Goal: Information Seeking & Learning: Understand process/instructions

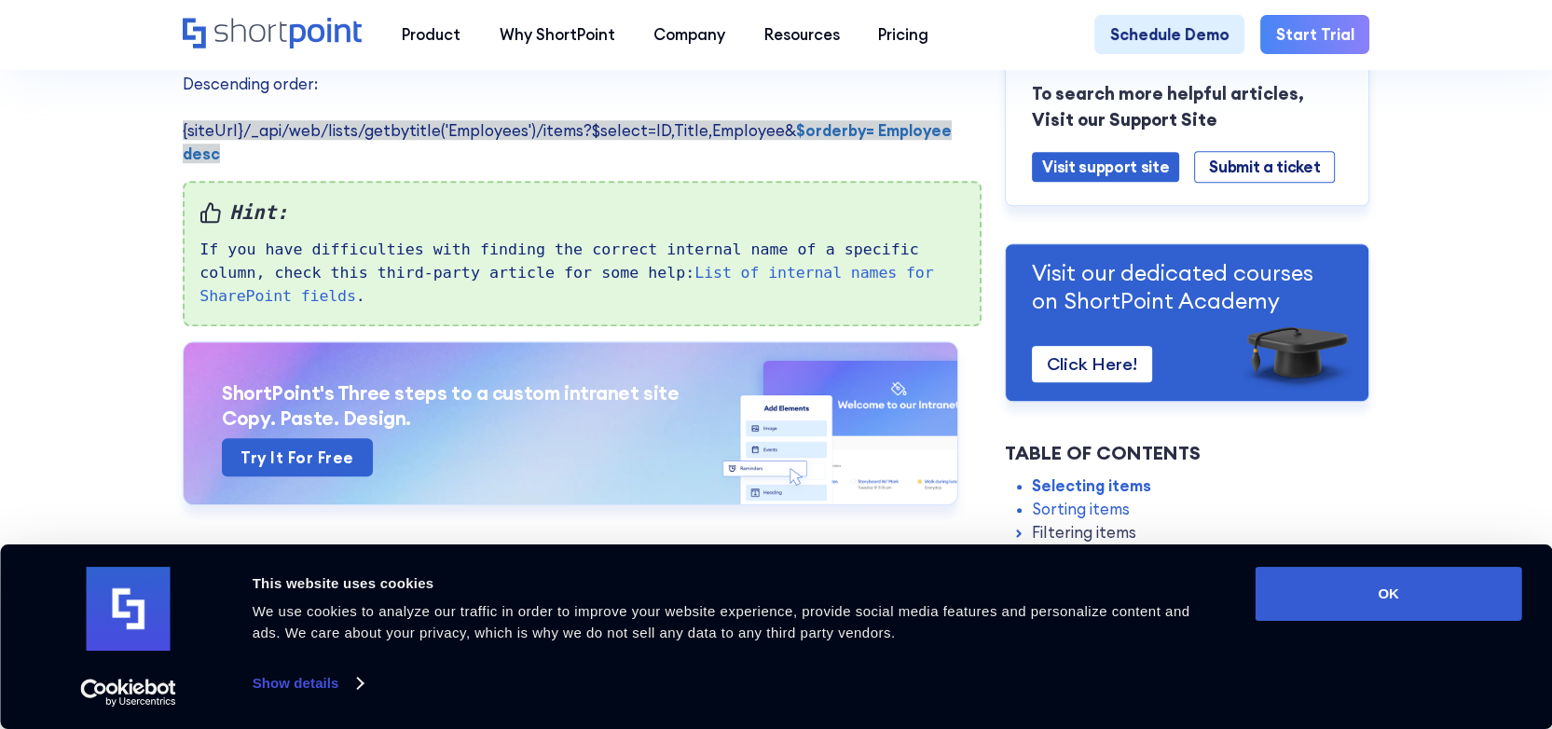
scroll to position [1677, 0]
drag, startPoint x: 831, startPoint y: 1, endPoint x: 140, endPoint y: 234, distance: 729.7
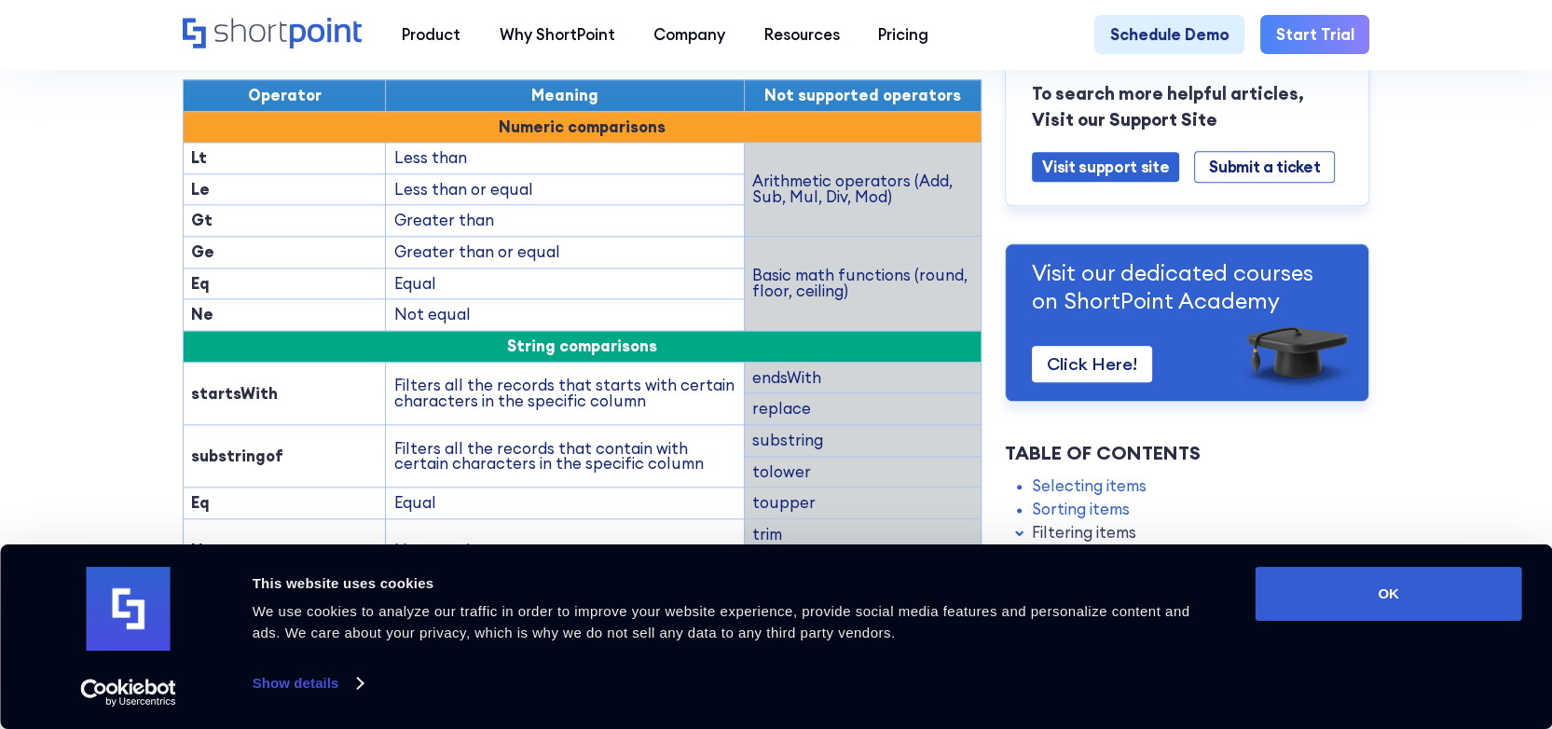
scroll to position [2423, 0]
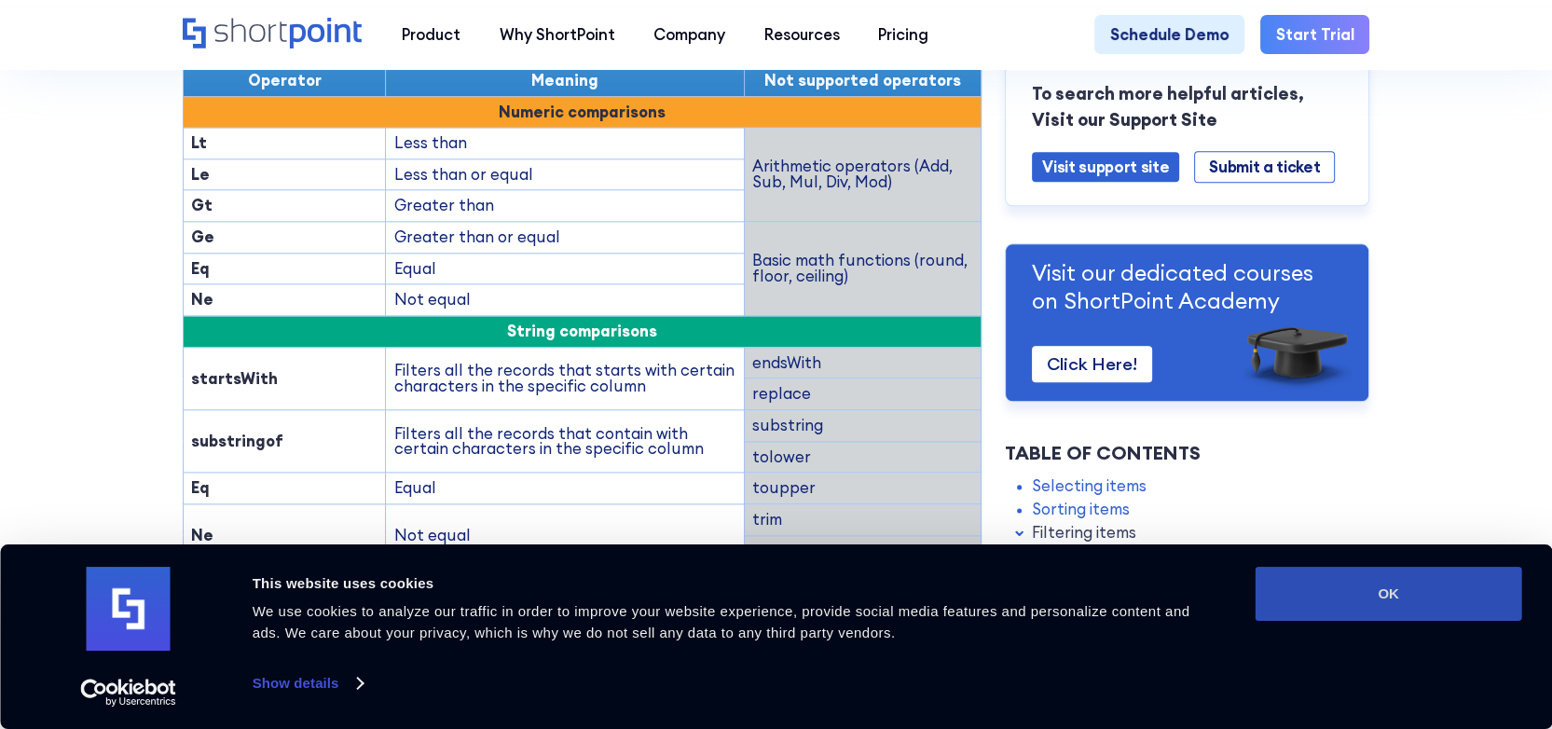
click at [1367, 589] on button "OK" at bounding box center [1388, 594] width 267 height 54
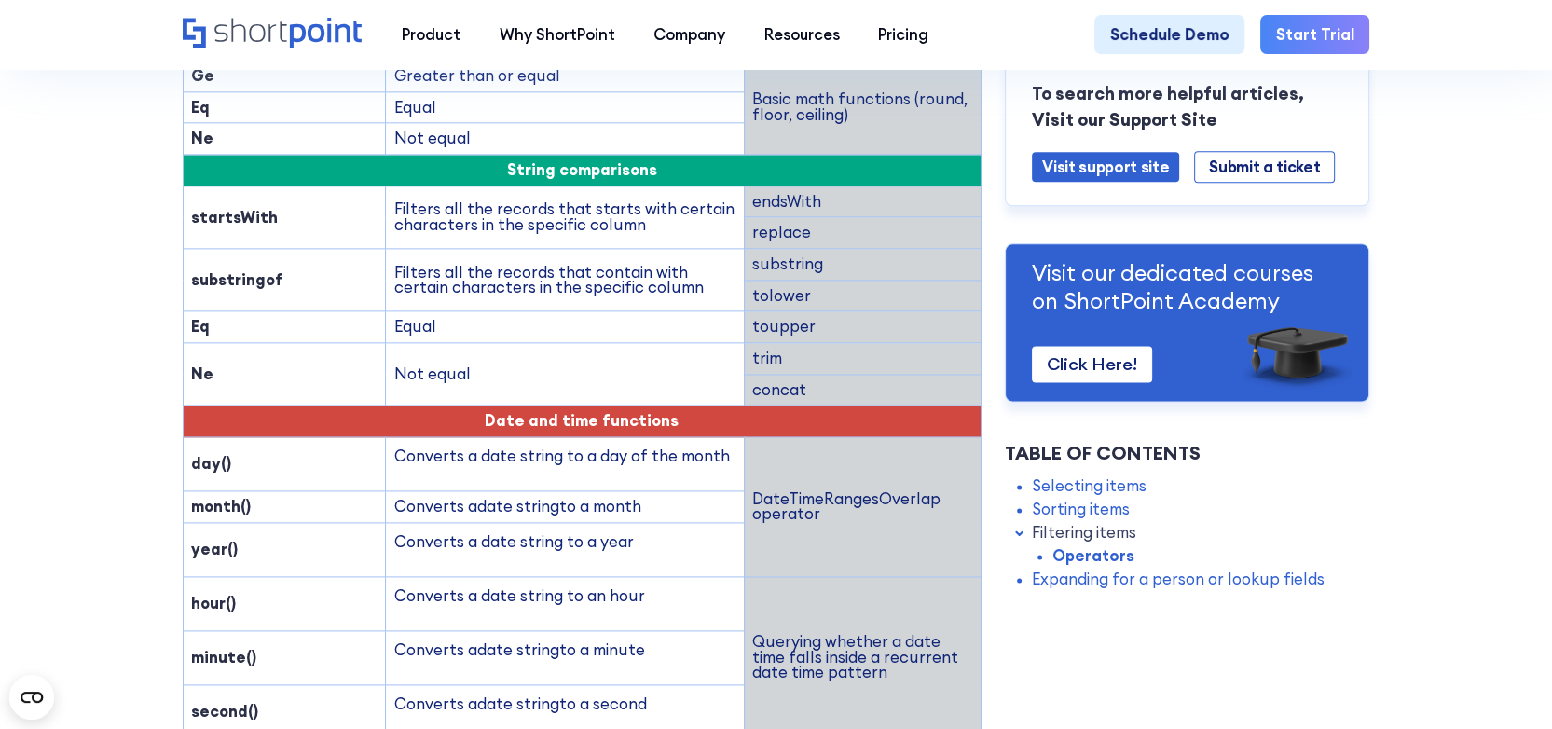
scroll to position [2330, 0]
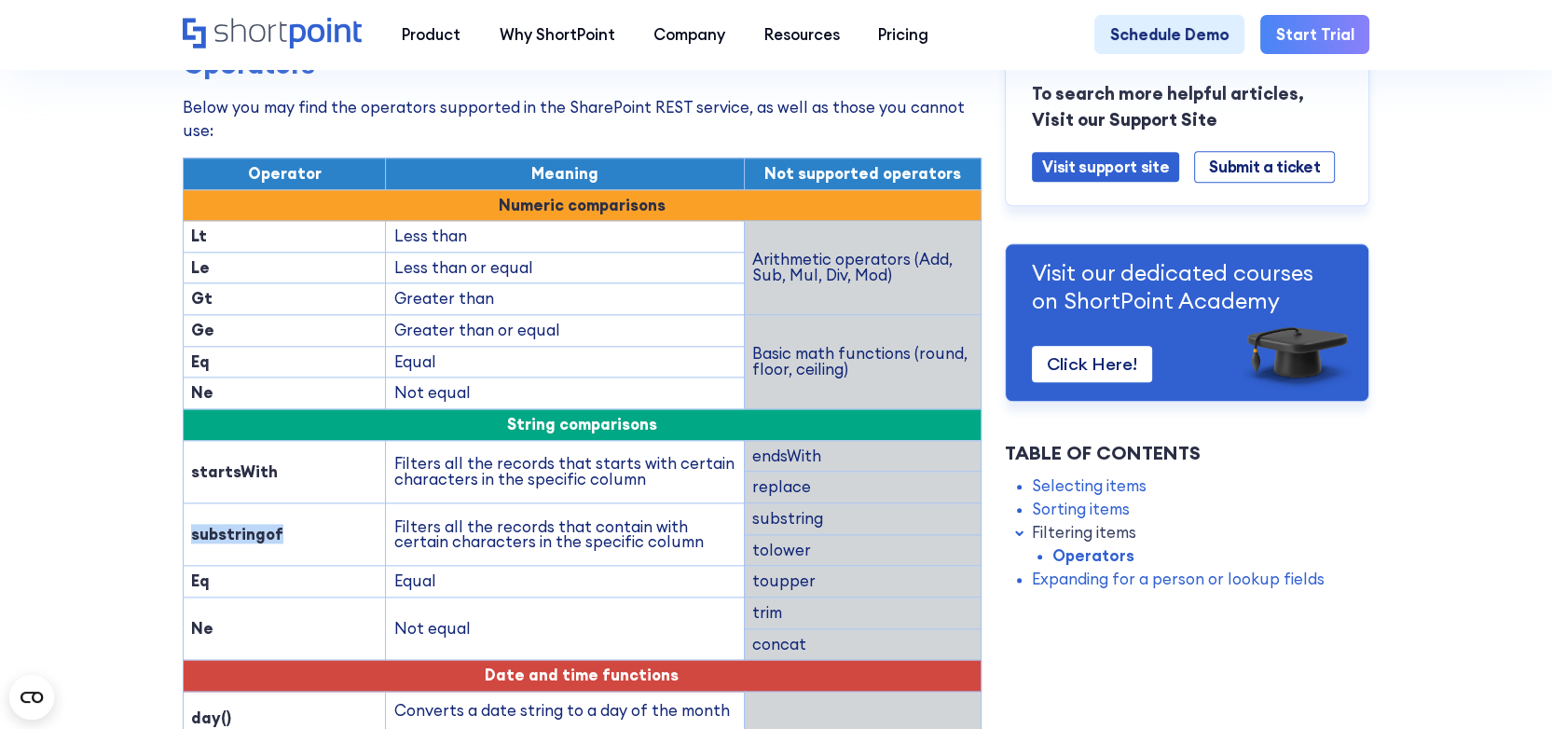
drag, startPoint x: 281, startPoint y: 434, endPoint x: 185, endPoint y: 431, distance: 96.0
click at [185, 503] on td "substringof" at bounding box center [284, 534] width 203 height 62
copy strong "substringof"
drag, startPoint x: 283, startPoint y: 370, endPoint x: 186, endPoint y: 365, distance: 97.0
click at [186, 440] on td "startsWith" at bounding box center [284, 471] width 203 height 62
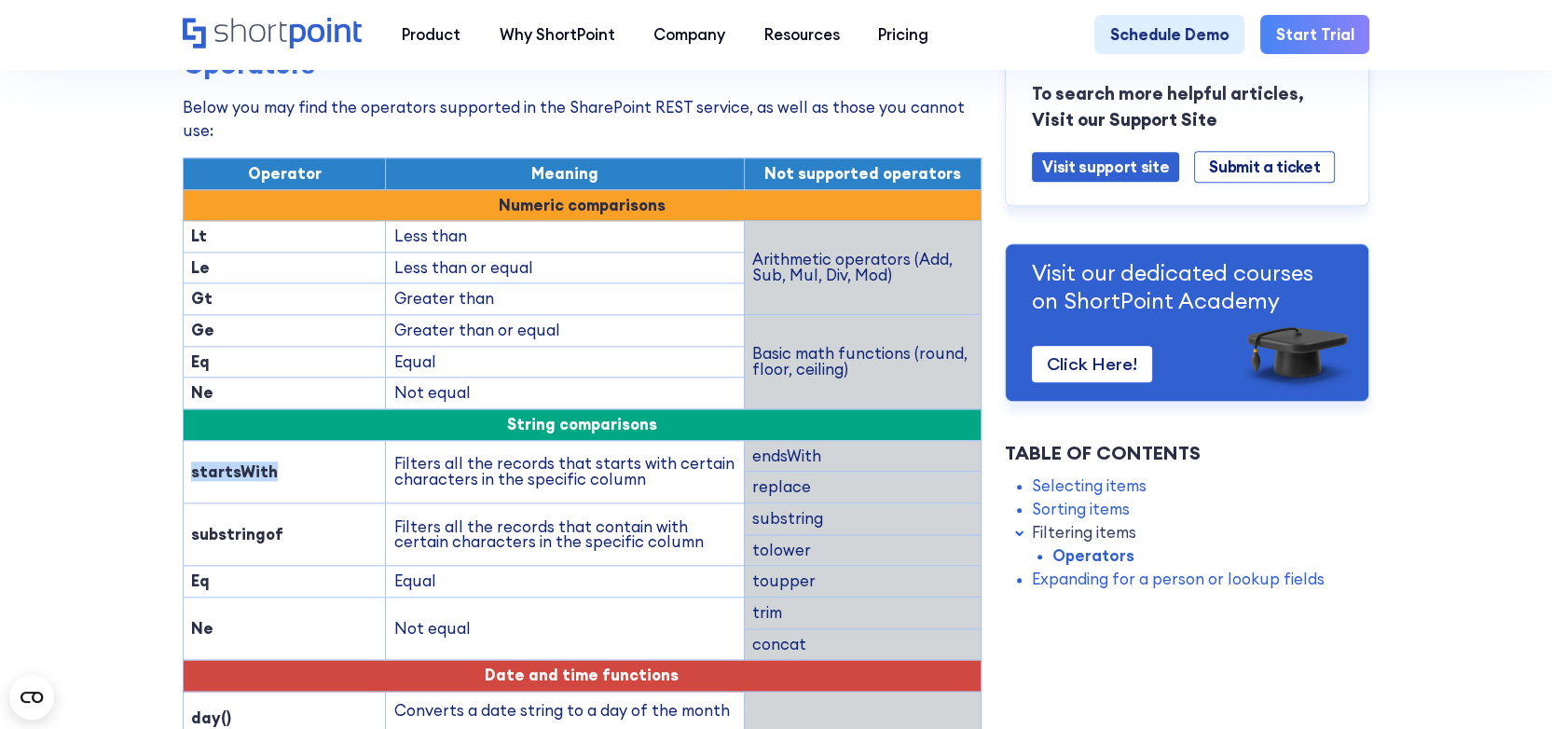
copy strong "startsWith"
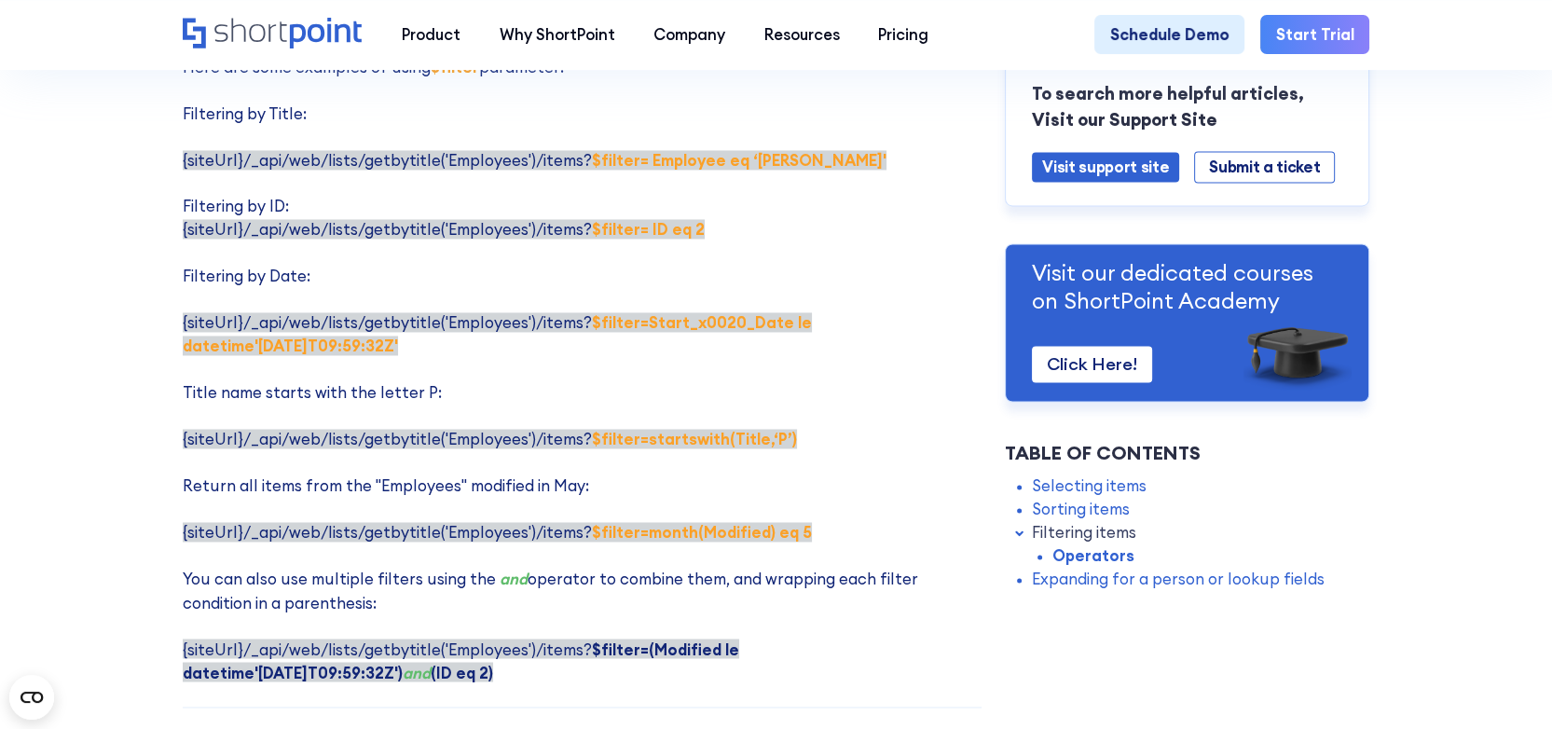
scroll to position [3355, 0]
